Goal: Task Accomplishment & Management: Use online tool/utility

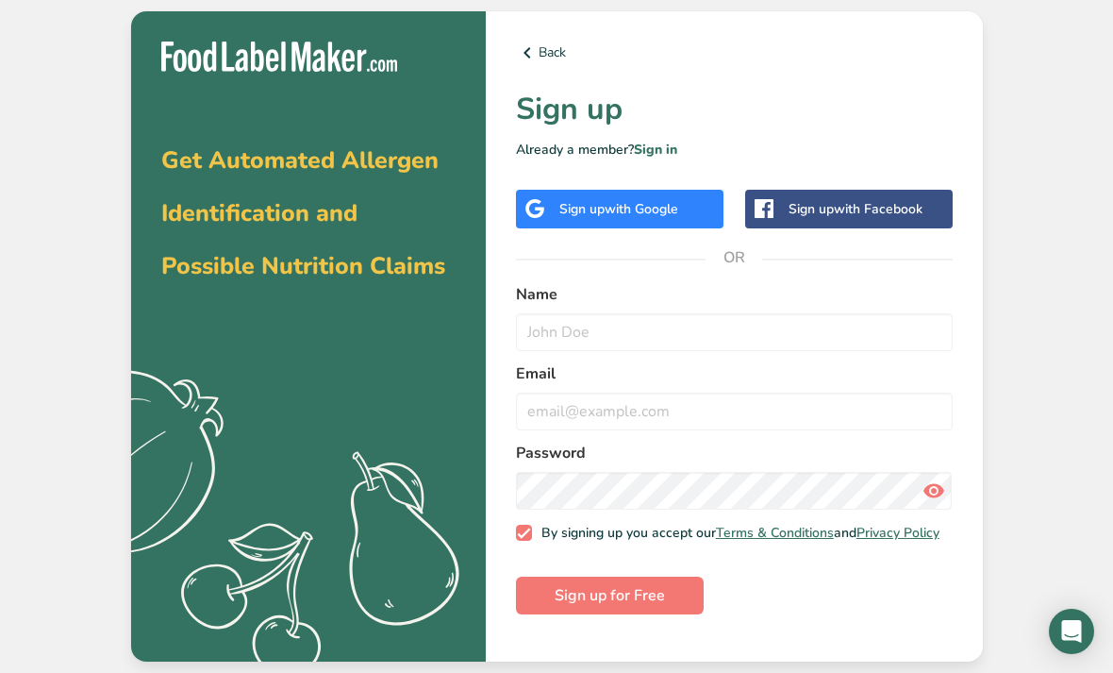
click at [661, 218] on span "with Google" at bounding box center [642, 209] width 74 height 18
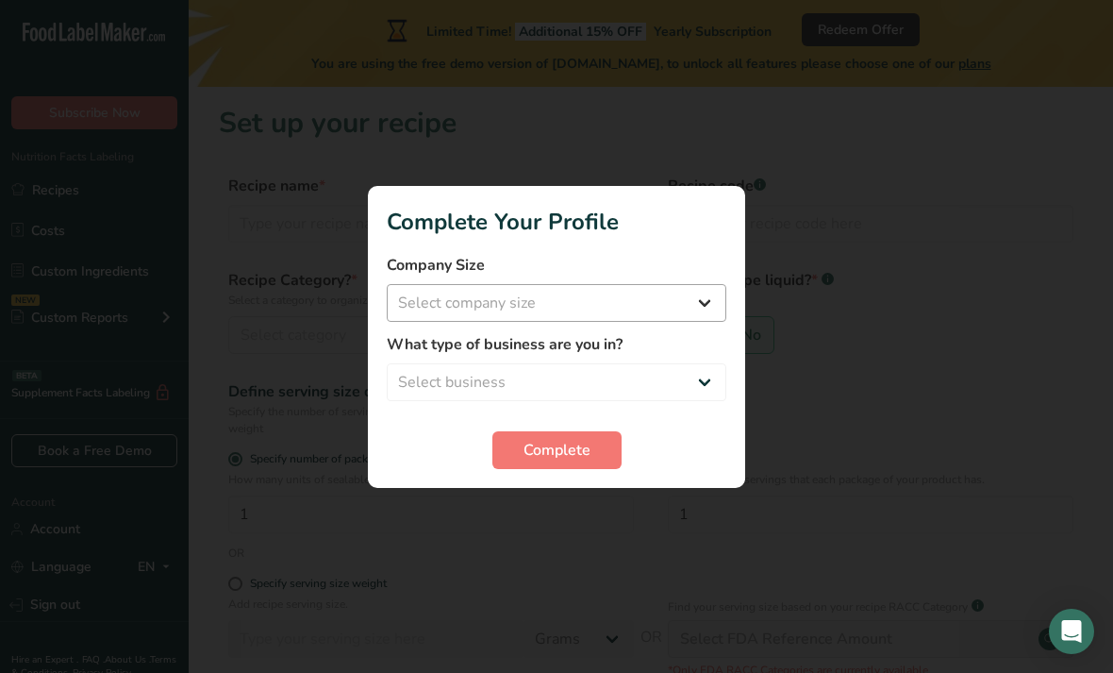
click at [662, 297] on select "Select company size Fewer than 10 Employees 10 to 50 Employees 51 to 500 Employ…" at bounding box center [557, 303] width 340 height 38
select select "1"
click at [416, 379] on select "Select business Packaged Food Manufacturer Restaurant & Cafe Bakery Meal Plans …" at bounding box center [557, 382] width 340 height 38
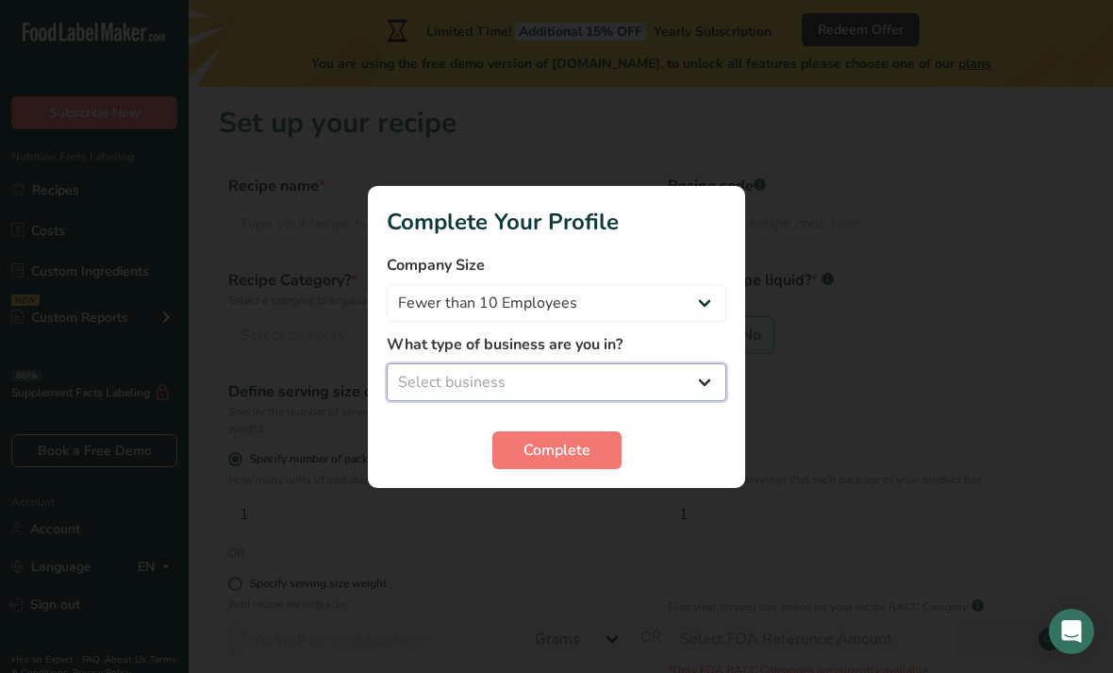
select select "8"
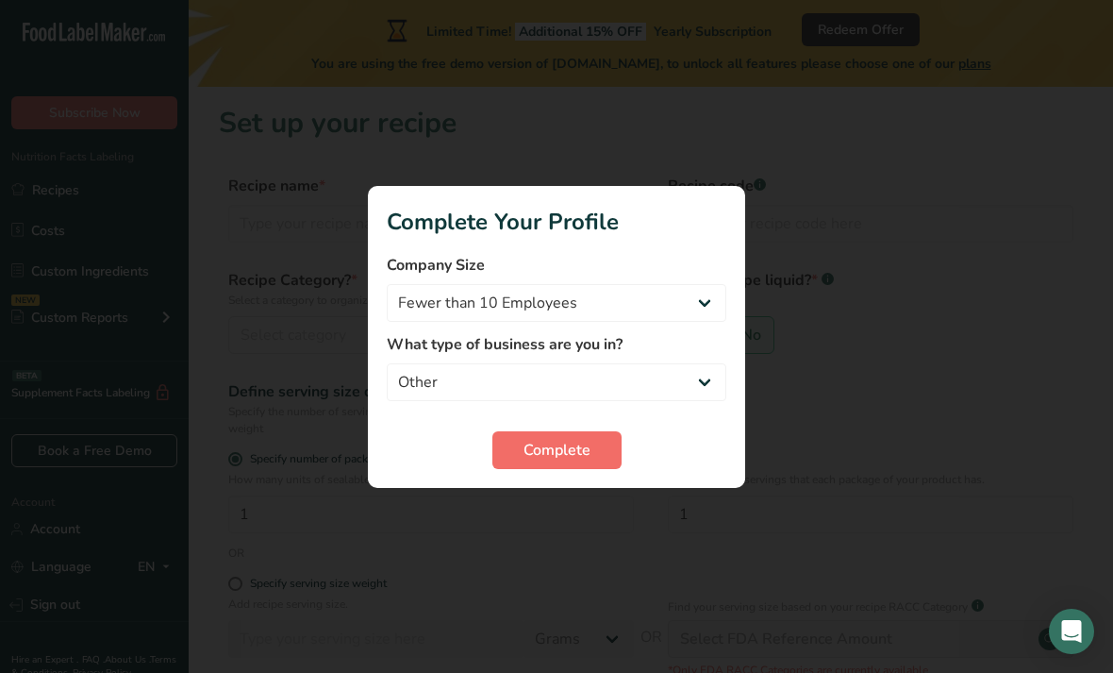
click at [597, 457] on button "Complete" at bounding box center [557, 450] width 129 height 38
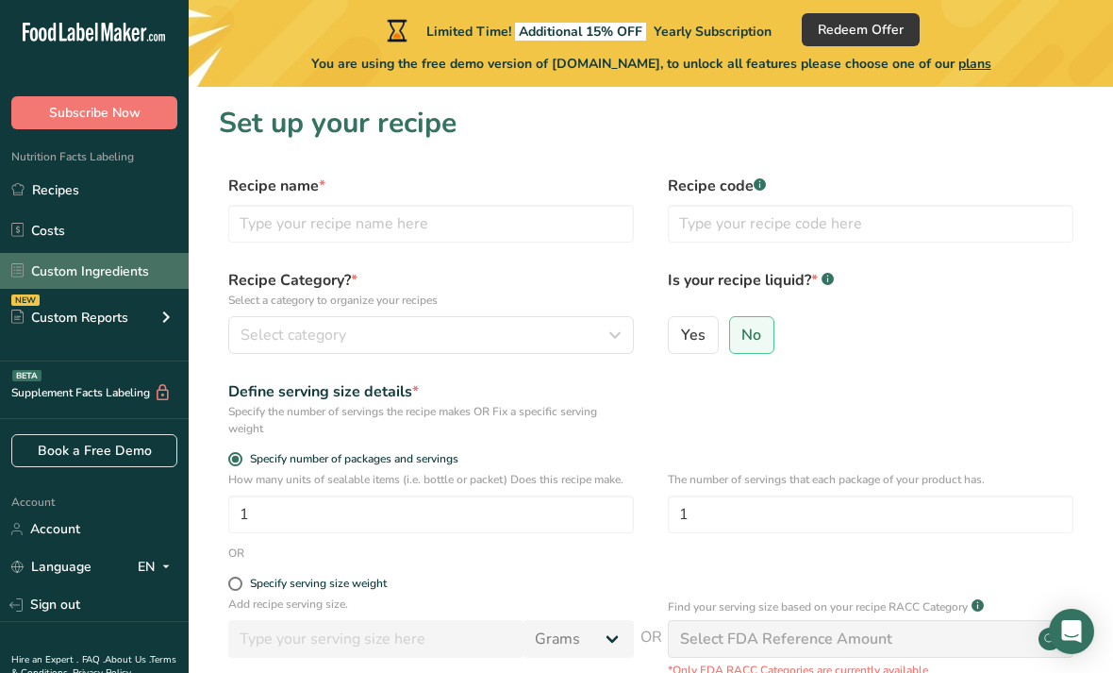
click at [50, 270] on link "Custom Ingredients" at bounding box center [94, 271] width 189 height 36
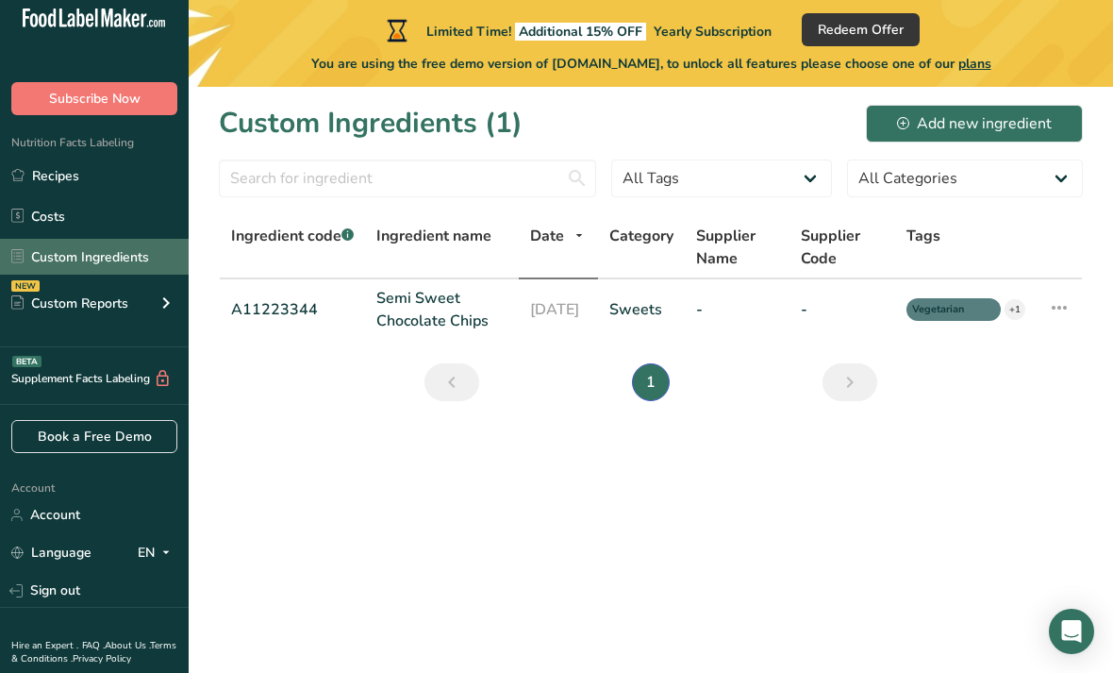
scroll to position [13, 0]
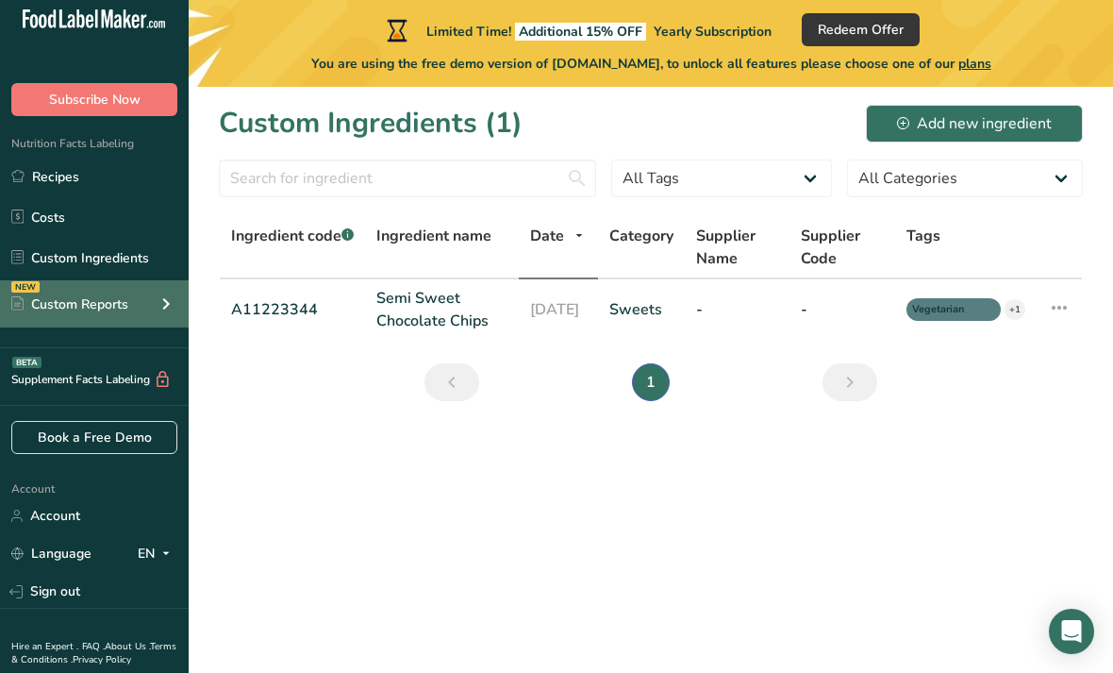
click at [71, 300] on div "Custom Reports" at bounding box center [69, 304] width 117 height 20
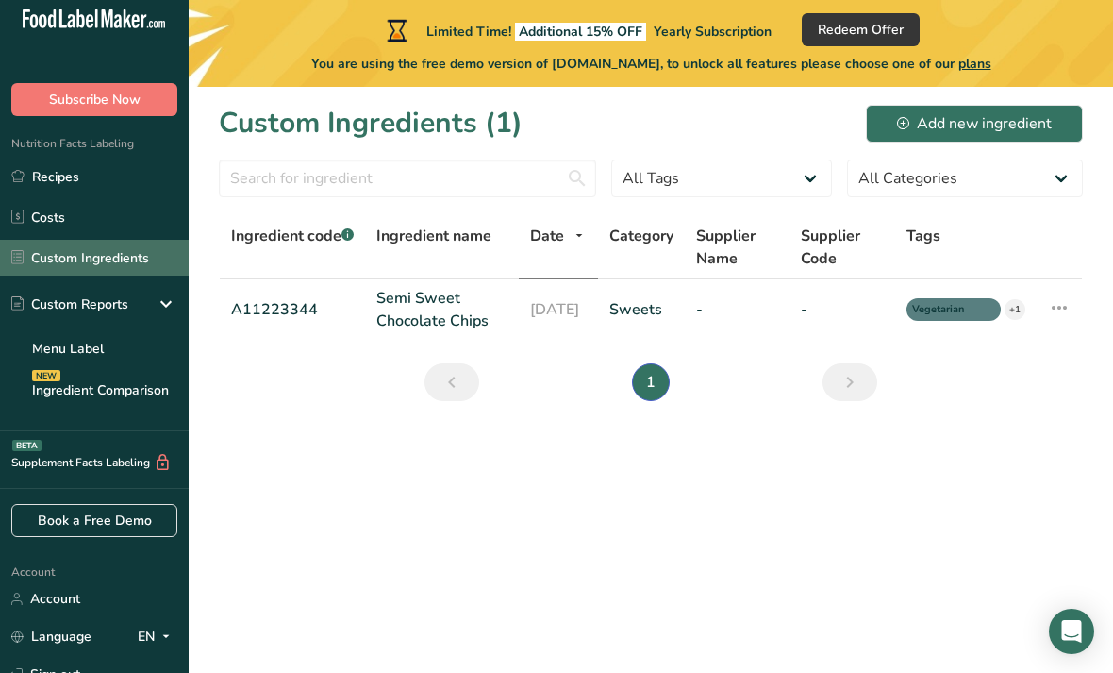
click at [65, 267] on link "Custom Ingredients" at bounding box center [94, 258] width 189 height 36
click at [77, 259] on link "Custom Ingredients" at bounding box center [94, 258] width 189 height 36
click at [86, 258] on link "Custom Ingredients" at bounding box center [94, 258] width 189 height 36
click at [92, 257] on link "Custom Ingredients" at bounding box center [94, 258] width 189 height 36
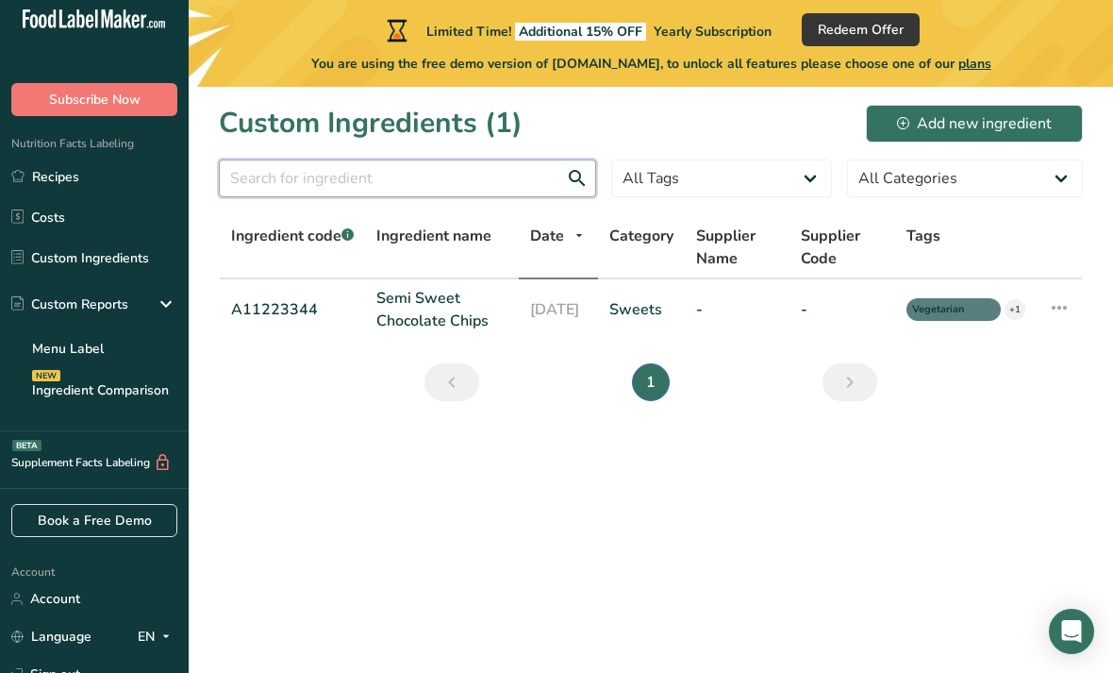
click at [255, 183] on input "text" at bounding box center [407, 178] width 377 height 38
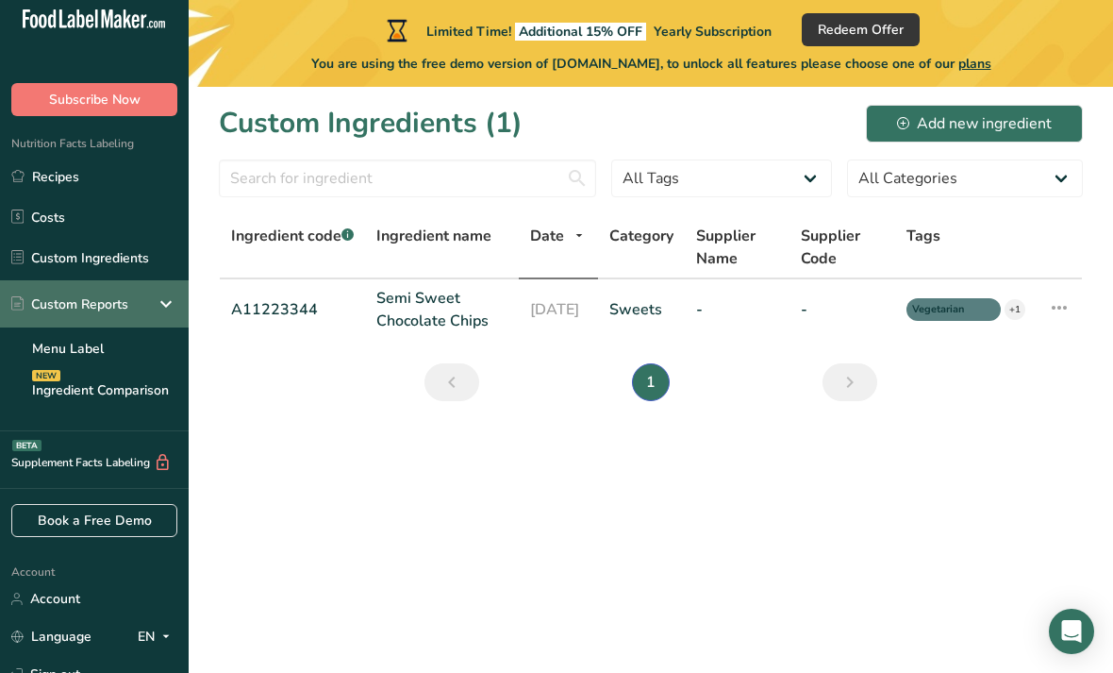
click at [65, 300] on div "Custom Reports" at bounding box center [69, 304] width 117 height 20
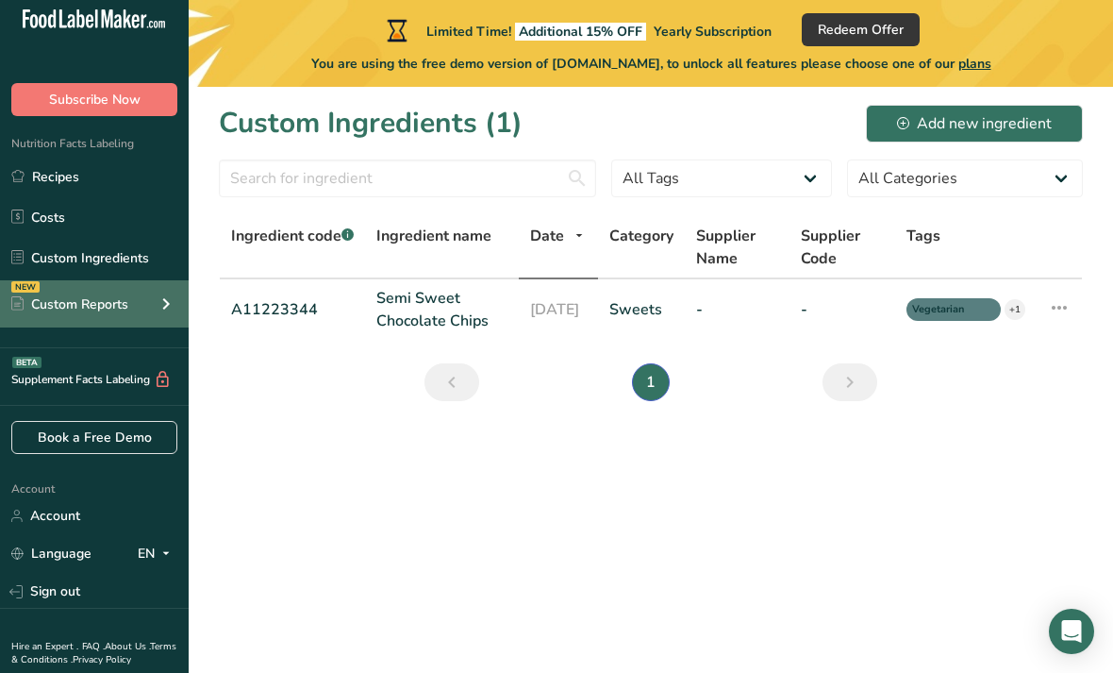
click at [80, 308] on div "Custom Reports" at bounding box center [69, 304] width 117 height 20
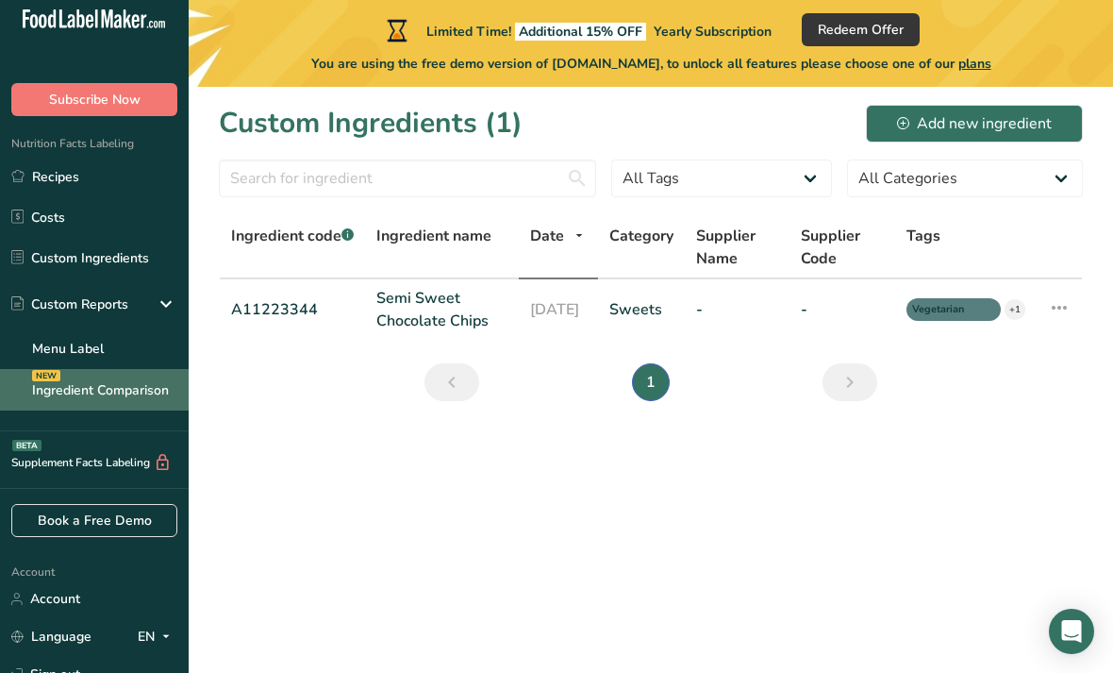
click at [65, 397] on link "Ingredient Comparison NEW" at bounding box center [94, 390] width 189 height 42
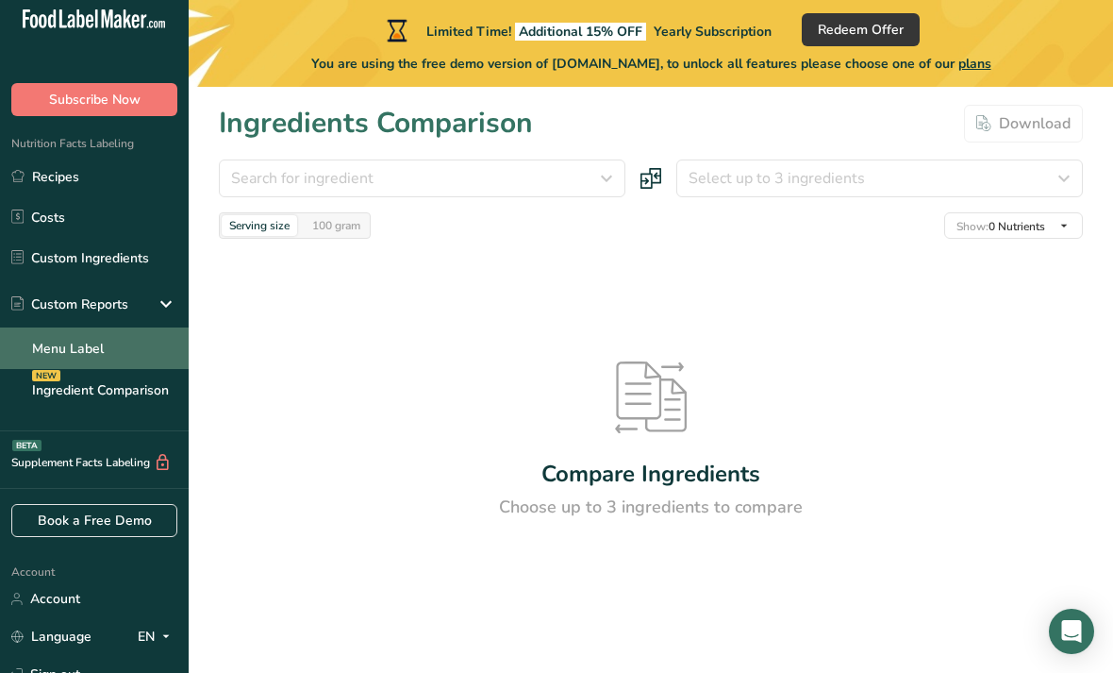
click at [32, 343] on link "Menu Label" at bounding box center [94, 348] width 189 height 42
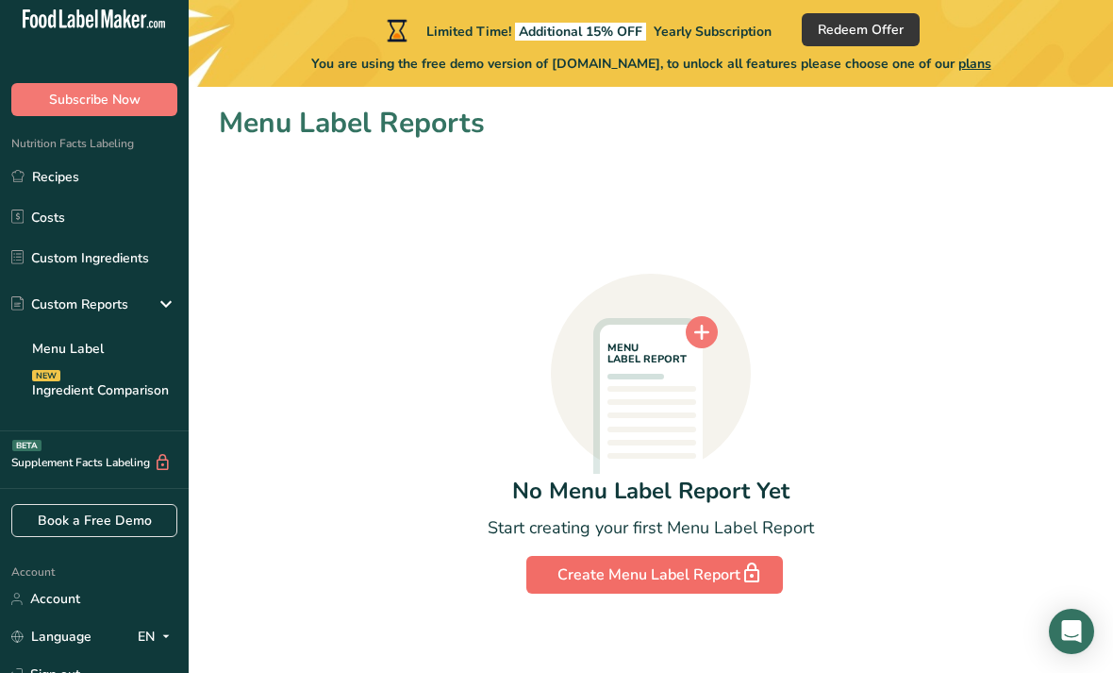
click at [747, 581] on icon "button" at bounding box center [752, 573] width 23 height 34
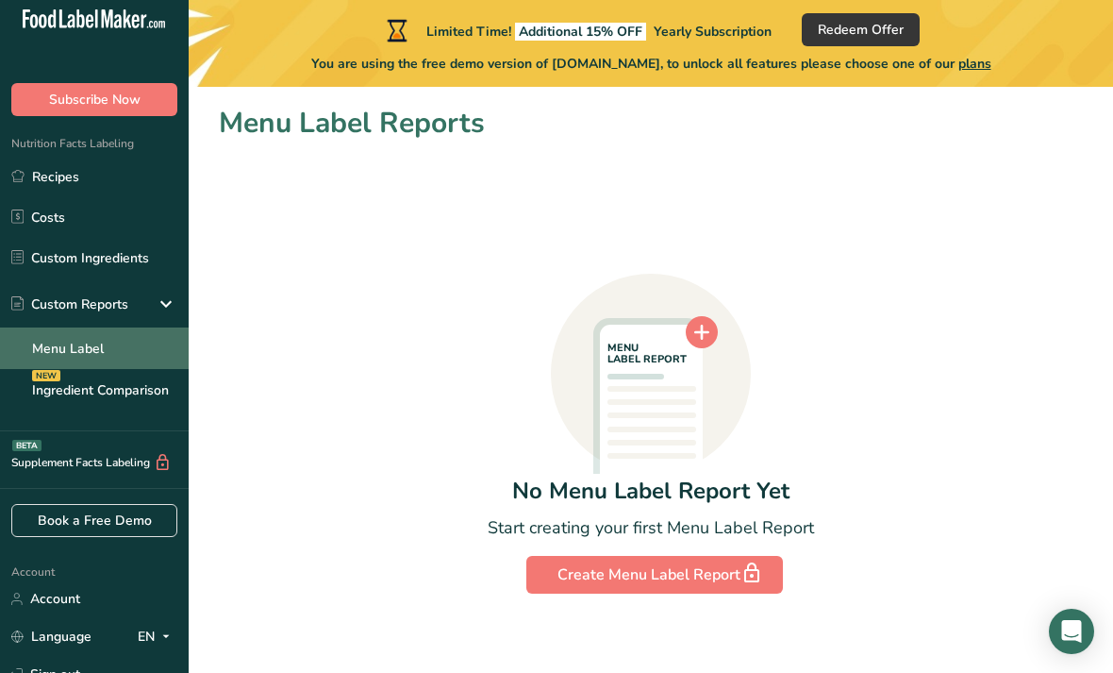
click at [52, 347] on link "Menu Label" at bounding box center [94, 348] width 189 height 42
